Goal: Task Accomplishment & Management: Complete application form

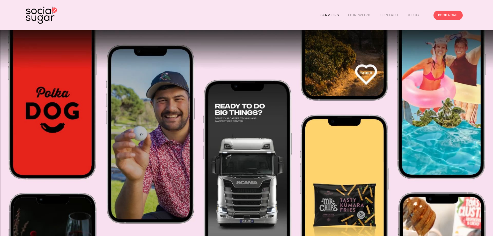
click at [333, 15] on link "Services" at bounding box center [330, 15] width 19 height 8
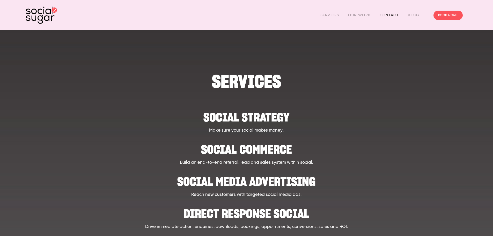
click at [392, 14] on link "Contact" at bounding box center [389, 15] width 19 height 8
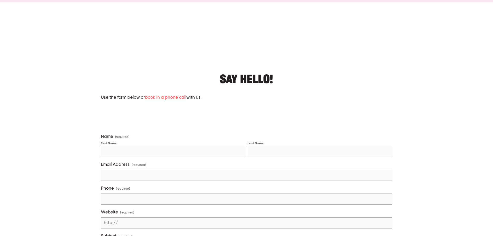
scroll to position [104, 0]
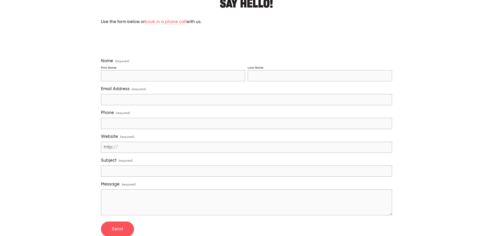
click at [142, 74] on input "First Name" at bounding box center [173, 75] width 145 height 11
type input "Abhishek"
type input "[PERSON_NAME]"
type input "[EMAIL_ADDRESS][DOMAIN_NAME]"
type input "02040772297"
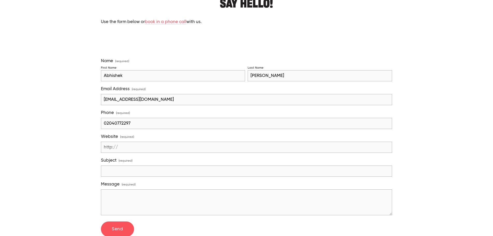
click at [141, 145] on input "Website (required)" at bounding box center [246, 147] width 291 height 11
